Goal: Task Accomplishment & Management: Manage account settings

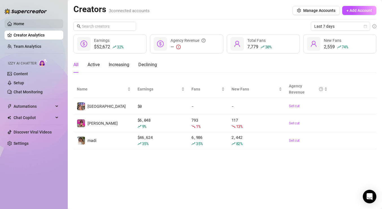
click at [24, 22] on link "Home" at bounding box center [19, 23] width 11 height 5
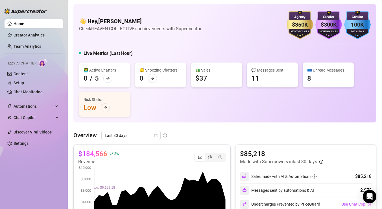
scroll to position [11, 0]
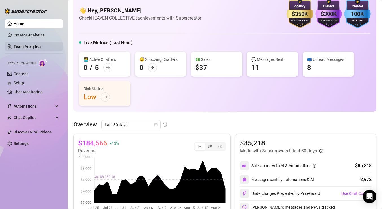
click at [39, 47] on link "Team Analytics" at bounding box center [28, 46] width 28 height 5
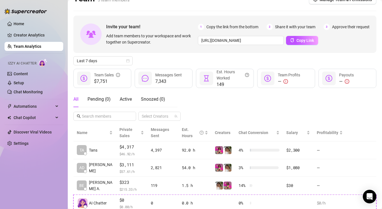
scroll to position [5, 0]
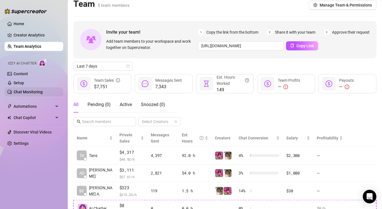
click at [43, 93] on link "Chat Monitoring" at bounding box center [28, 92] width 29 height 5
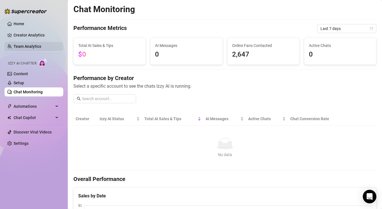
click at [41, 47] on link "Team Analytics" at bounding box center [28, 46] width 28 height 5
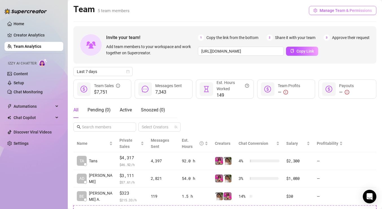
click at [321, 12] on span "Manage Team & Permissions" at bounding box center [346, 10] width 52 height 5
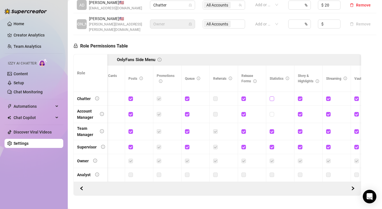
click at [271, 96] on input "checkbox" at bounding box center [272, 98] width 4 height 4
checkbox input "true"
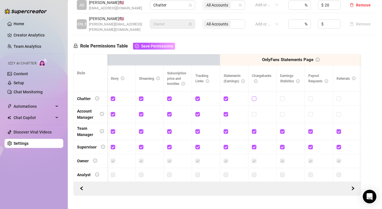
click at [255, 96] on input "checkbox" at bounding box center [254, 98] width 4 height 4
click at [254, 96] on input "checkbox" at bounding box center [254, 98] width 4 height 4
checkbox input "false"
click at [282, 96] on input "checkbox" at bounding box center [282, 98] width 4 height 4
checkbox input "true"
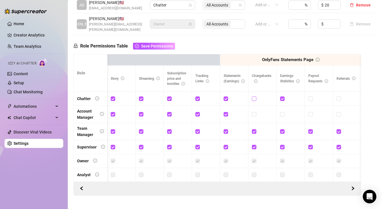
click at [254, 96] on input "checkbox" at bounding box center [254, 98] width 4 height 4
checkbox input "true"
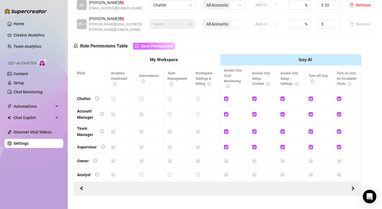
click at [169, 44] on span "Save Permissions" at bounding box center [157, 46] width 32 height 5
